Goal: Task Accomplishment & Management: Use online tool/utility

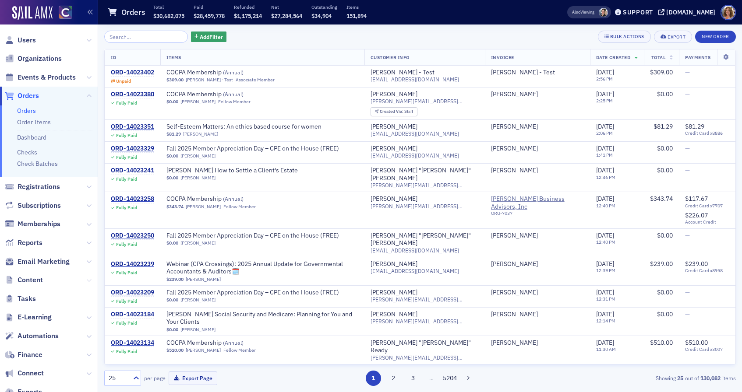
click at [90, 279] on icon at bounding box center [88, 280] width 5 height 5
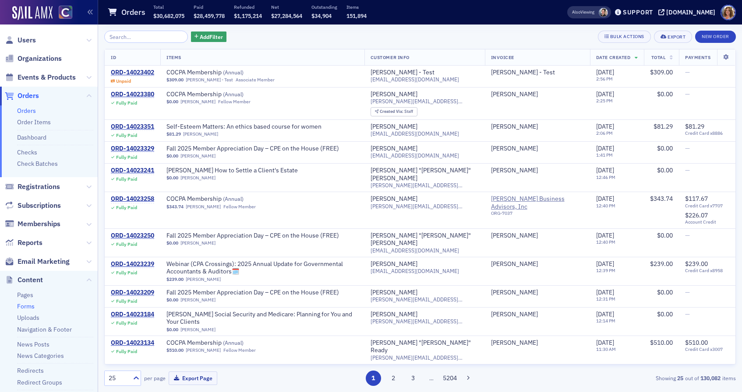
click at [22, 304] on link "Forms" at bounding box center [26, 307] width 18 height 8
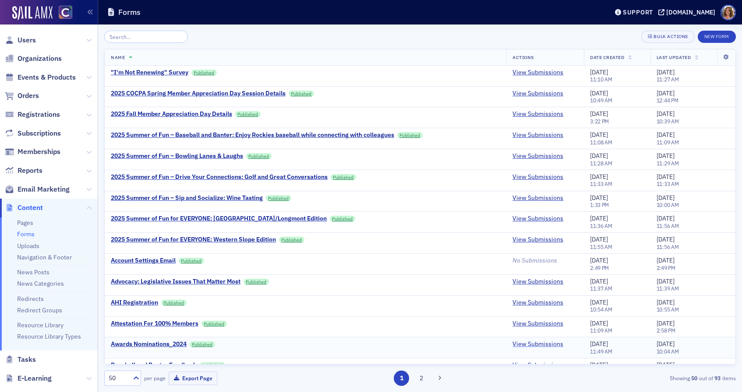
click at [534, 346] on link "View Submissions" at bounding box center [537, 345] width 51 height 8
click at [149, 344] on div "Awards Nominations_2024" at bounding box center [149, 345] width 76 height 8
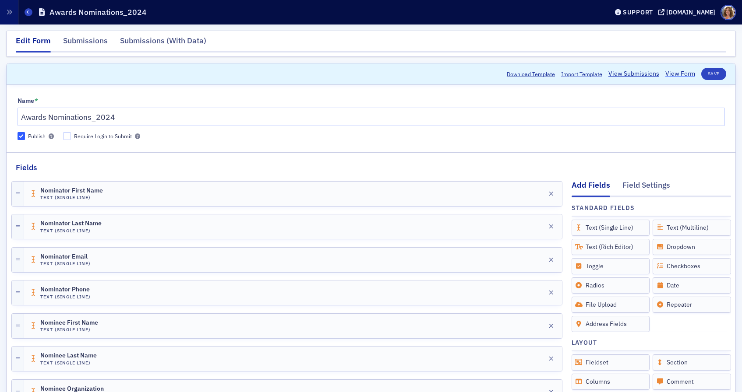
click at [682, 74] on link "View Form" at bounding box center [680, 73] width 30 height 9
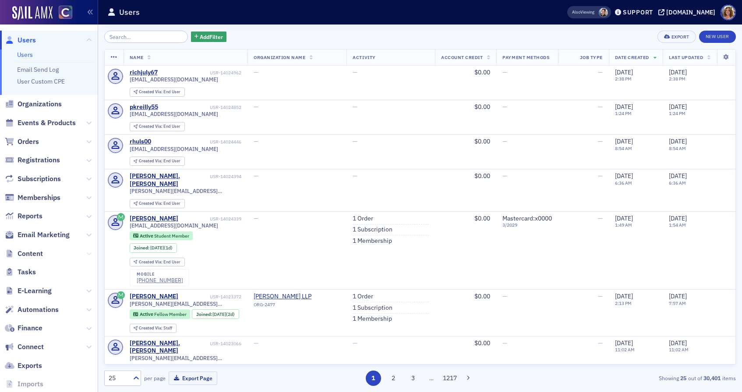
click at [89, 253] on icon at bounding box center [88, 253] width 5 height 5
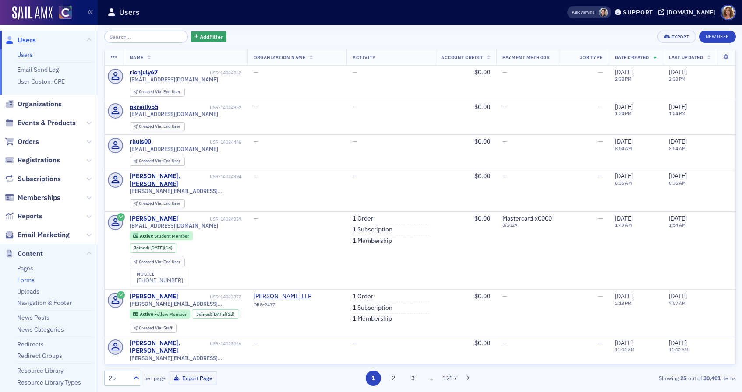
click at [26, 280] on link "Forms" at bounding box center [26, 280] width 18 height 8
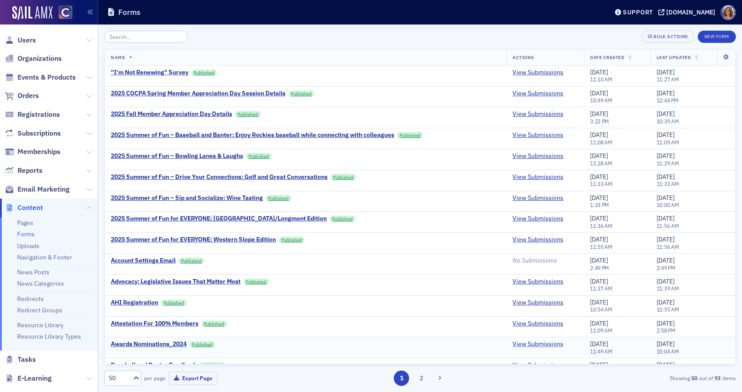
click at [533, 343] on link "View Submissions" at bounding box center [537, 345] width 51 height 8
